Goal: Check status: Check status

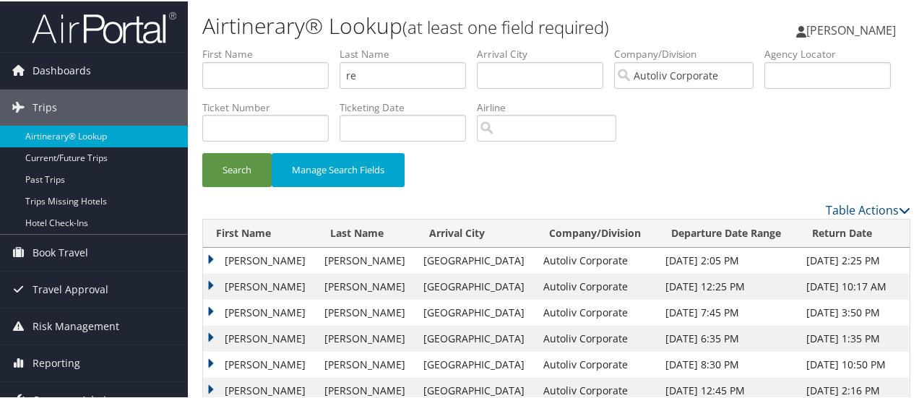
type input "r"
type input "[PERSON_NAME]"
click at [227, 172] on button "Search" at bounding box center [236, 169] width 69 height 34
click at [233, 168] on button "Search" at bounding box center [236, 169] width 69 height 34
click at [209, 284] on td "[PERSON_NAME]" at bounding box center [260, 285] width 114 height 26
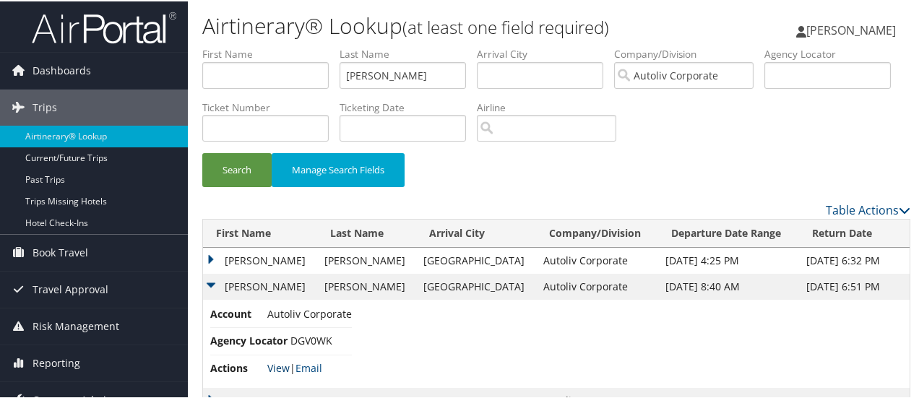
click at [277, 365] on link "View" at bounding box center [278, 367] width 22 height 14
click at [246, 168] on button "Search" at bounding box center [236, 169] width 69 height 34
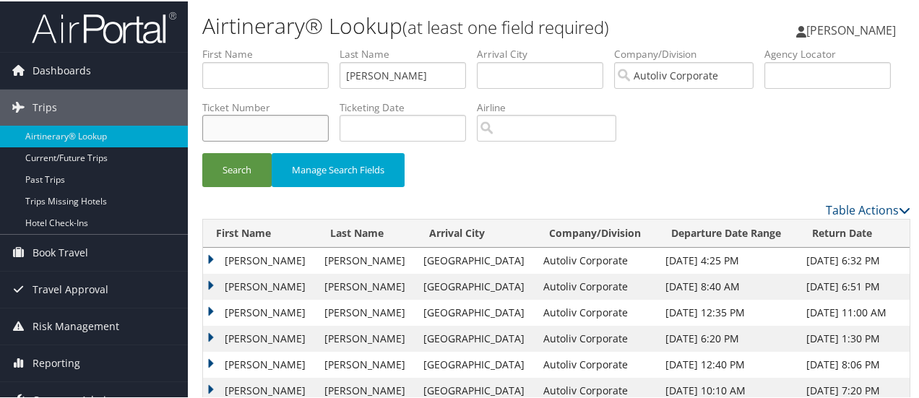
click at [329, 122] on input "text" at bounding box center [265, 126] width 126 height 27
click at [226, 173] on button "Search" at bounding box center [236, 169] width 69 height 34
click at [241, 168] on button "Search" at bounding box center [236, 169] width 69 height 34
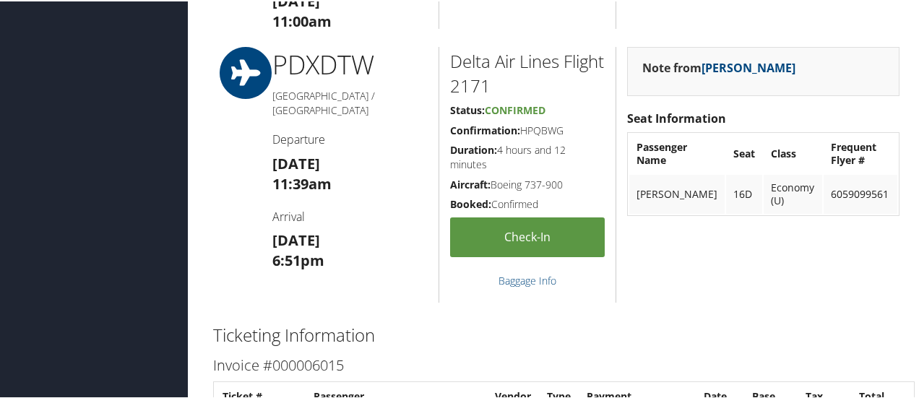
scroll to position [1361, 0]
